Goal: Find specific page/section: Find specific page/section

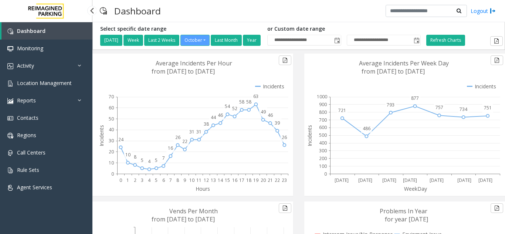
click at [61, 78] on link "Location Management" at bounding box center [46, 82] width 92 height 17
drag, startPoint x: 80, startPoint y: 92, endPoint x: 77, endPoint y: 89, distance: 4.2
click at [79, 92] on link "Reports" at bounding box center [46, 100] width 92 height 17
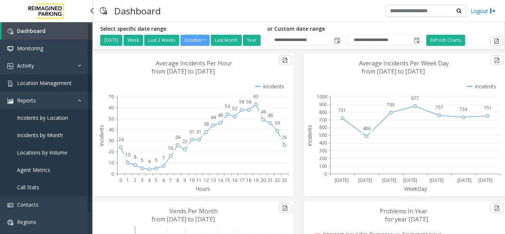
click at [77, 89] on link "Location Management" at bounding box center [46, 82] width 92 height 17
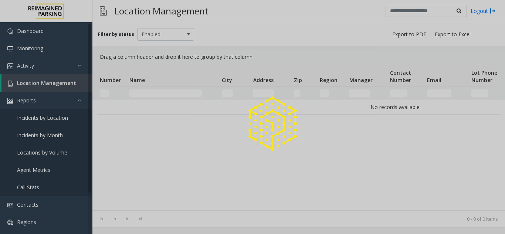
click at [79, 85] on div at bounding box center [252, 117] width 505 height 234
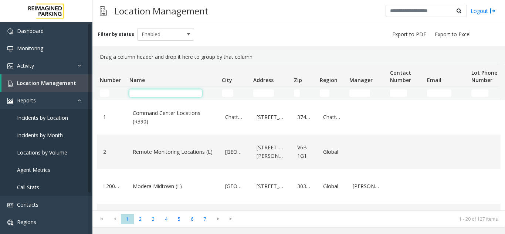
click at [164, 93] on input "Name Filter" at bounding box center [165, 92] width 72 height 7
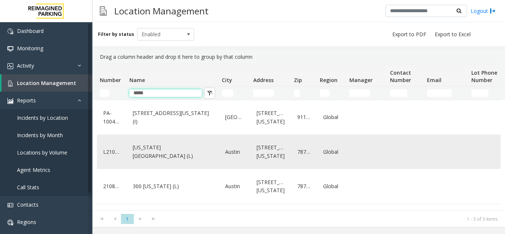
type input "*****"
click at [178, 149] on link "Colorado Tower (L)" at bounding box center [173, 152] width 84 height 20
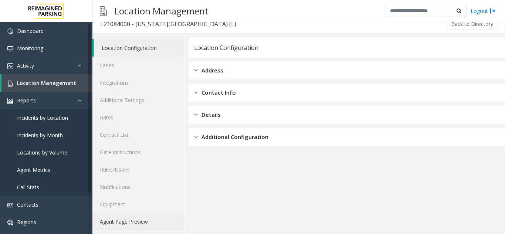
scroll to position [10, 0]
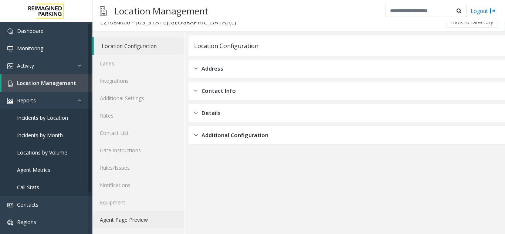
click at [150, 217] on link "Agent Page Preview" at bounding box center [138, 219] width 92 height 17
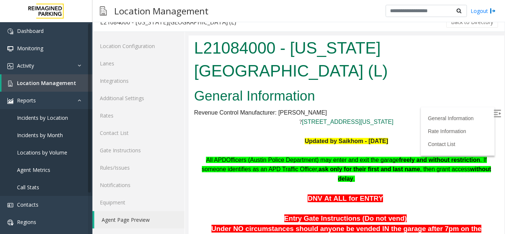
click at [494, 114] on img at bounding box center [497, 113] width 7 height 7
drag, startPoint x: 129, startPoint y: 230, endPoint x: 130, endPoint y: 226, distance: 4.6
click at [129, 230] on div "Location Configuration Lanes Integrations Additional Settings Rates Contact Lis…" at bounding box center [138, 133] width 92 height 202
click at [130, 226] on link "Agent Page Preview" at bounding box center [139, 219] width 90 height 17
click at [136, 217] on link "Agent Page Preview" at bounding box center [139, 219] width 90 height 17
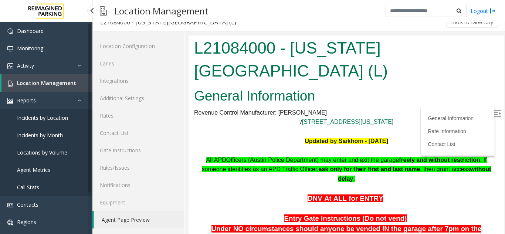
click at [51, 87] on link "Location Management" at bounding box center [46, 82] width 91 height 17
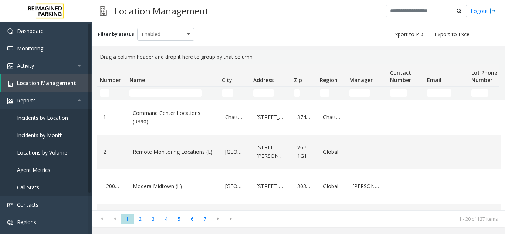
click at [161, 97] on td "Name Filter" at bounding box center [172, 93] width 92 height 13
click at [159, 94] on input "Name Filter" at bounding box center [165, 92] width 72 height 7
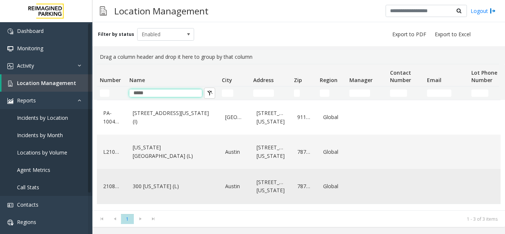
type input "*****"
click at [180, 188] on link "300 Colorado (L)" at bounding box center [173, 186] width 84 height 12
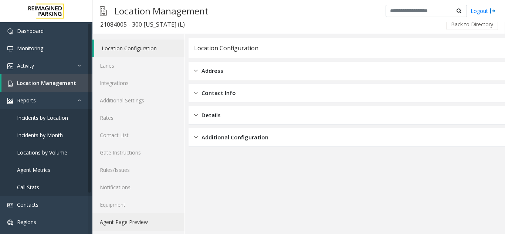
scroll to position [10, 0]
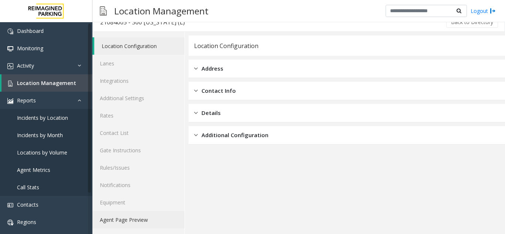
click at [139, 223] on link "Agent Page Preview" at bounding box center [138, 219] width 92 height 17
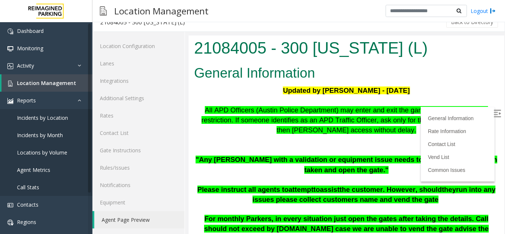
click at [494, 110] on img at bounding box center [497, 113] width 7 height 7
drag, startPoint x: 344, startPoint y: 160, endPoint x: 451, endPoint y: 159, distance: 106.9
click at [451, 159] on b ""Any [PERSON_NAME] with a validation or equipment issue needs to have their inf…" at bounding box center [346, 165] width 301 height 18
click at [409, 167] on p ""Any [PERSON_NAME] with a validation or equipment issue needs to have their inf…" at bounding box center [346, 165] width 305 height 20
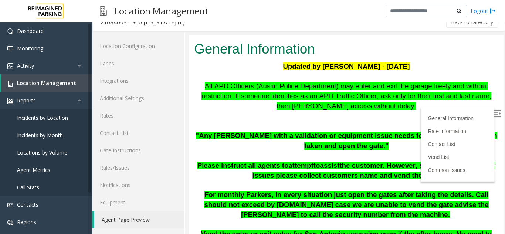
scroll to position [37, 0]
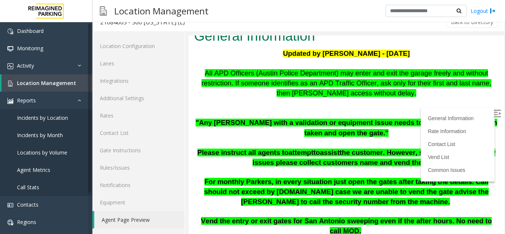
click at [348, 168] on p at bounding box center [346, 173] width 299 height 10
click at [353, 162] on span "run into any issues please collect customers name and vend the gate" at bounding box center [374, 158] width 243 height 18
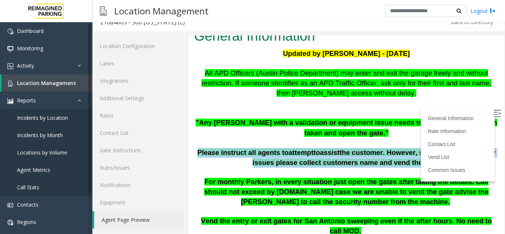
click at [353, 162] on span "run into any issues please collect customers name and vend the gate" at bounding box center [374, 158] width 243 height 18
click at [334, 166] on span "run into any issues please collect customers name and vend the gate" at bounding box center [374, 158] width 243 height 18
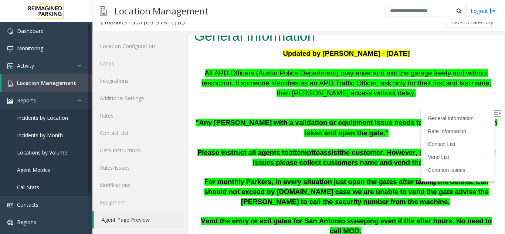
click at [314, 169] on p at bounding box center [346, 173] width 299 height 10
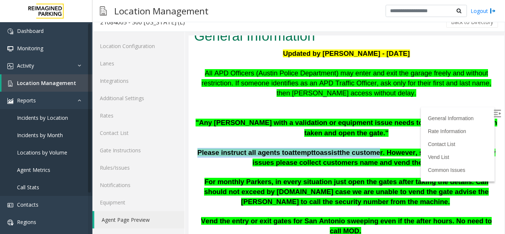
drag, startPoint x: 202, startPoint y: 151, endPoint x: 368, endPoint y: 155, distance: 166.1
click at [368, 155] on p "Please instruct all agents to attempt to assist the customer. However, should t…" at bounding box center [346, 158] width 299 height 20
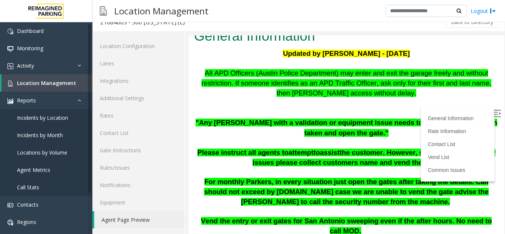
click at [291, 171] on p at bounding box center [346, 173] width 299 height 10
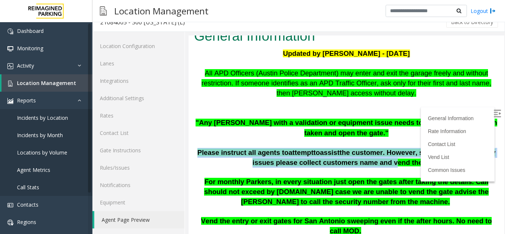
drag, startPoint x: 205, startPoint y: 151, endPoint x: 380, endPoint y: 164, distance: 175.8
click at [380, 164] on p "Please instruct all agents to attempt to assist the customer. However, should t…" at bounding box center [346, 158] width 299 height 20
click at [380, 164] on span "run into any issues please collect customers name and vend the gate" at bounding box center [374, 158] width 243 height 18
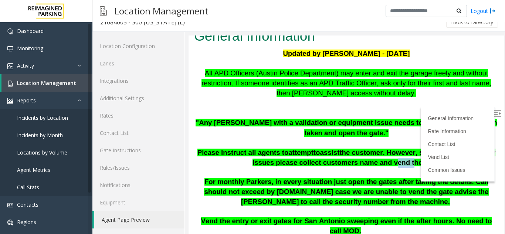
click at [380, 164] on span "run into any issues please collect customers name and vend the gate" at bounding box center [374, 158] width 243 height 18
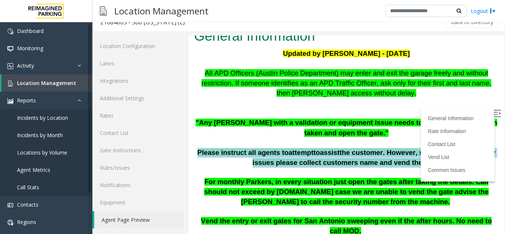
click at [380, 164] on span "run into any issues please collect customers name and vend the gate" at bounding box center [374, 158] width 243 height 18
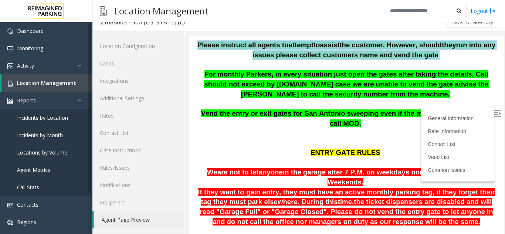
scroll to position [222, 0]
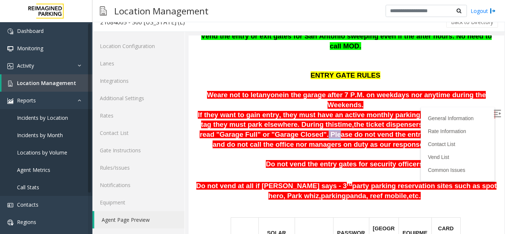
drag, startPoint x: 254, startPoint y: 116, endPoint x: 263, endPoint y: 116, distance: 8.9
click at [263, 121] on span "the ticket dispensers are disabled and will read "Garage Full" or "Garage Close…" at bounding box center [346, 134] width 293 height 27
click at [72, 85] on span "Location Management" at bounding box center [46, 83] width 59 height 7
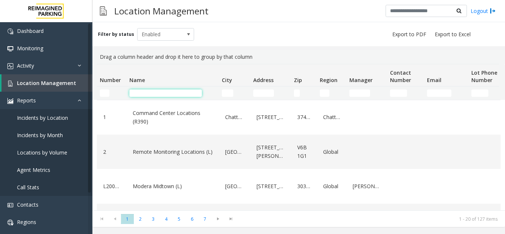
click at [179, 91] on input "Name Filter" at bounding box center [165, 92] width 72 height 7
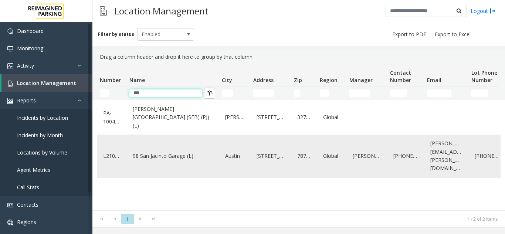
type input "***"
click at [171, 152] on link "98 San Jacinto Garage (L)" at bounding box center [173, 156] width 84 height 12
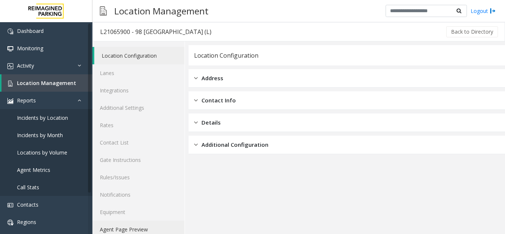
click at [141, 230] on link "Agent Page Preview" at bounding box center [138, 229] width 92 height 17
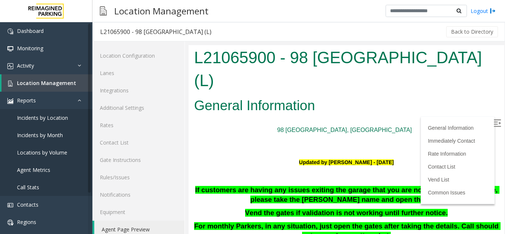
click at [493, 127] on label at bounding box center [498, 124] width 11 height 11
